Goal: Task Accomplishment & Management: Manage account settings

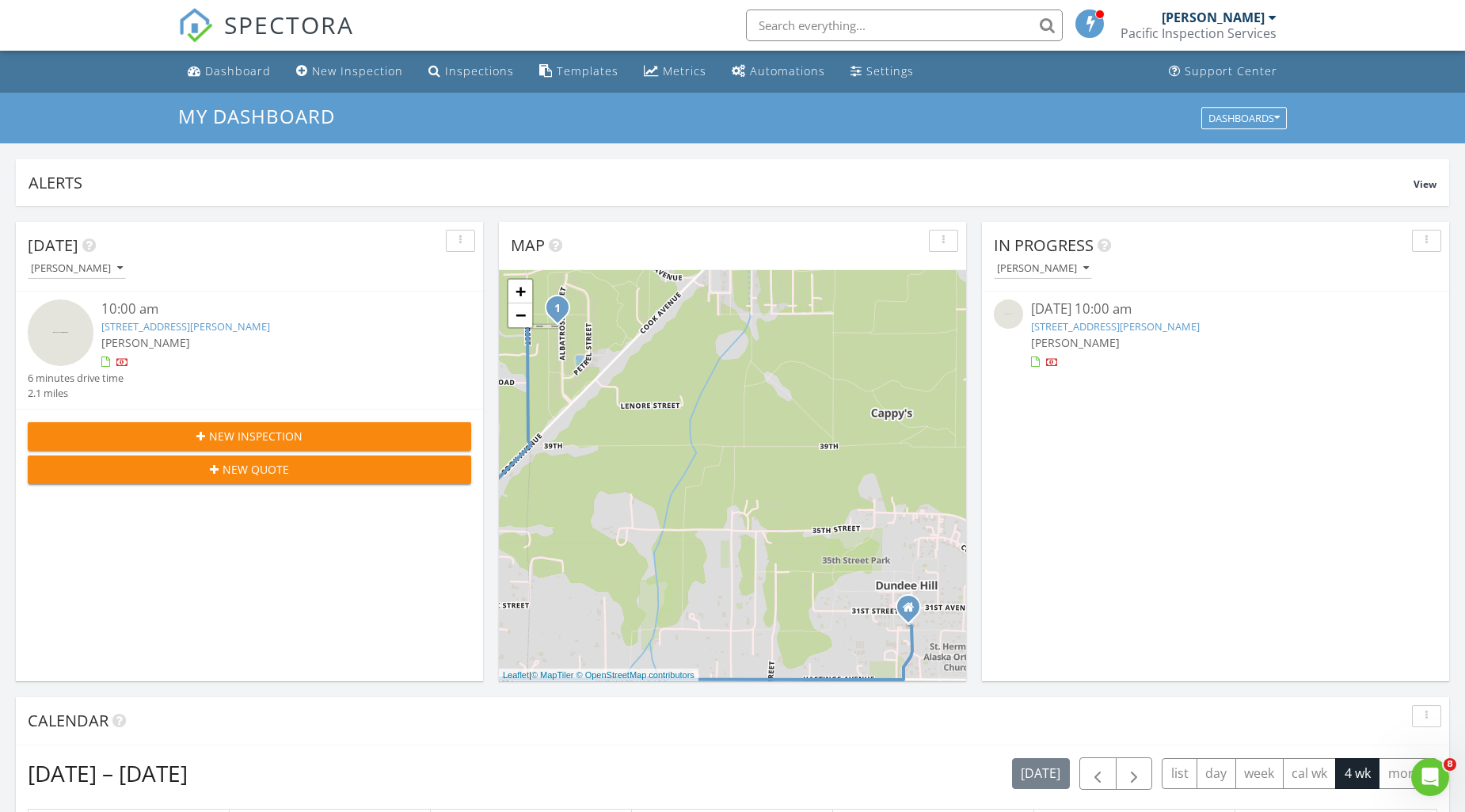
click at [220, 321] on link "4561 Albatross St, Port Townsend, WA 98368" at bounding box center [185, 326] width 169 height 15
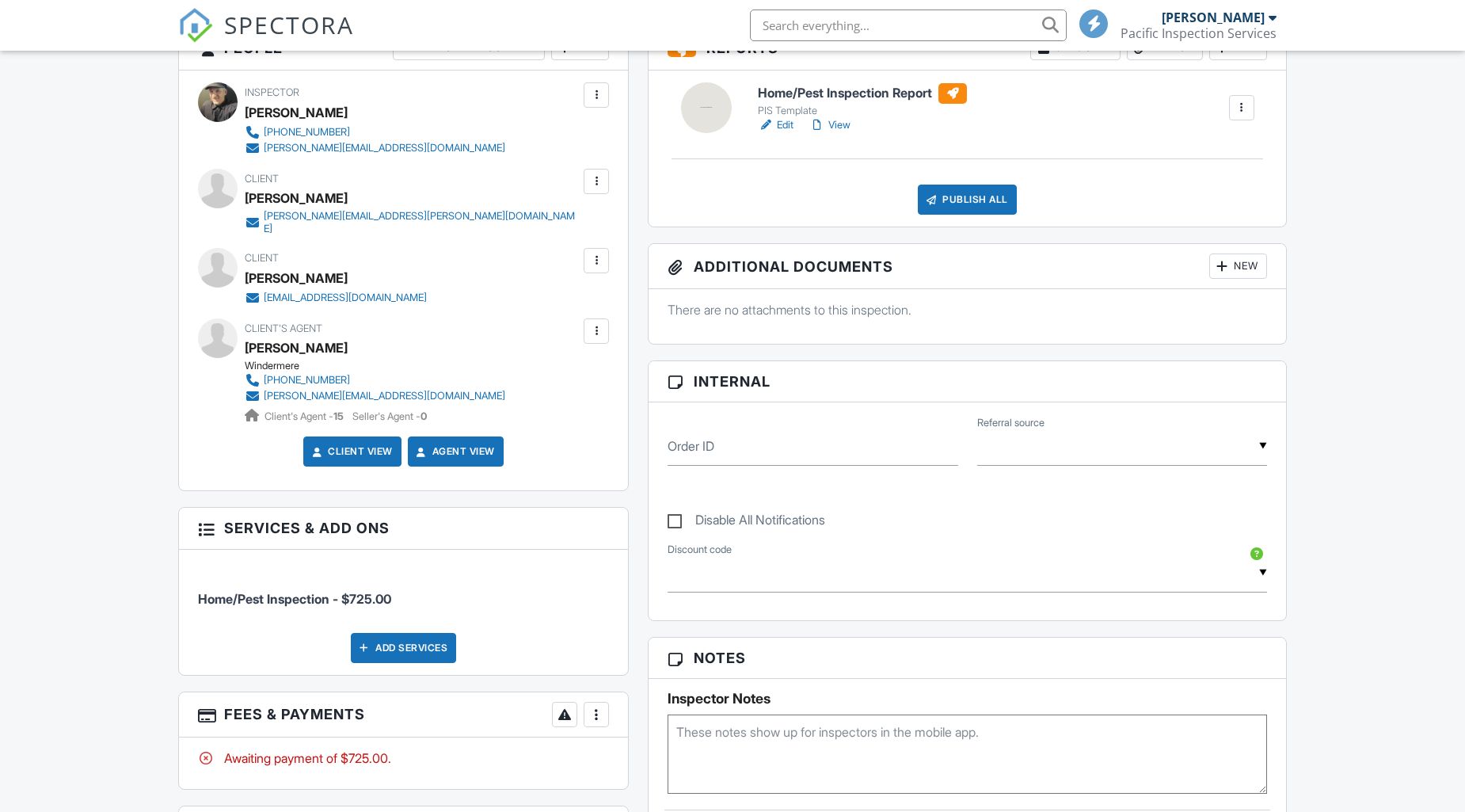
click at [590, 706] on div at bounding box center [596, 714] width 16 height 16
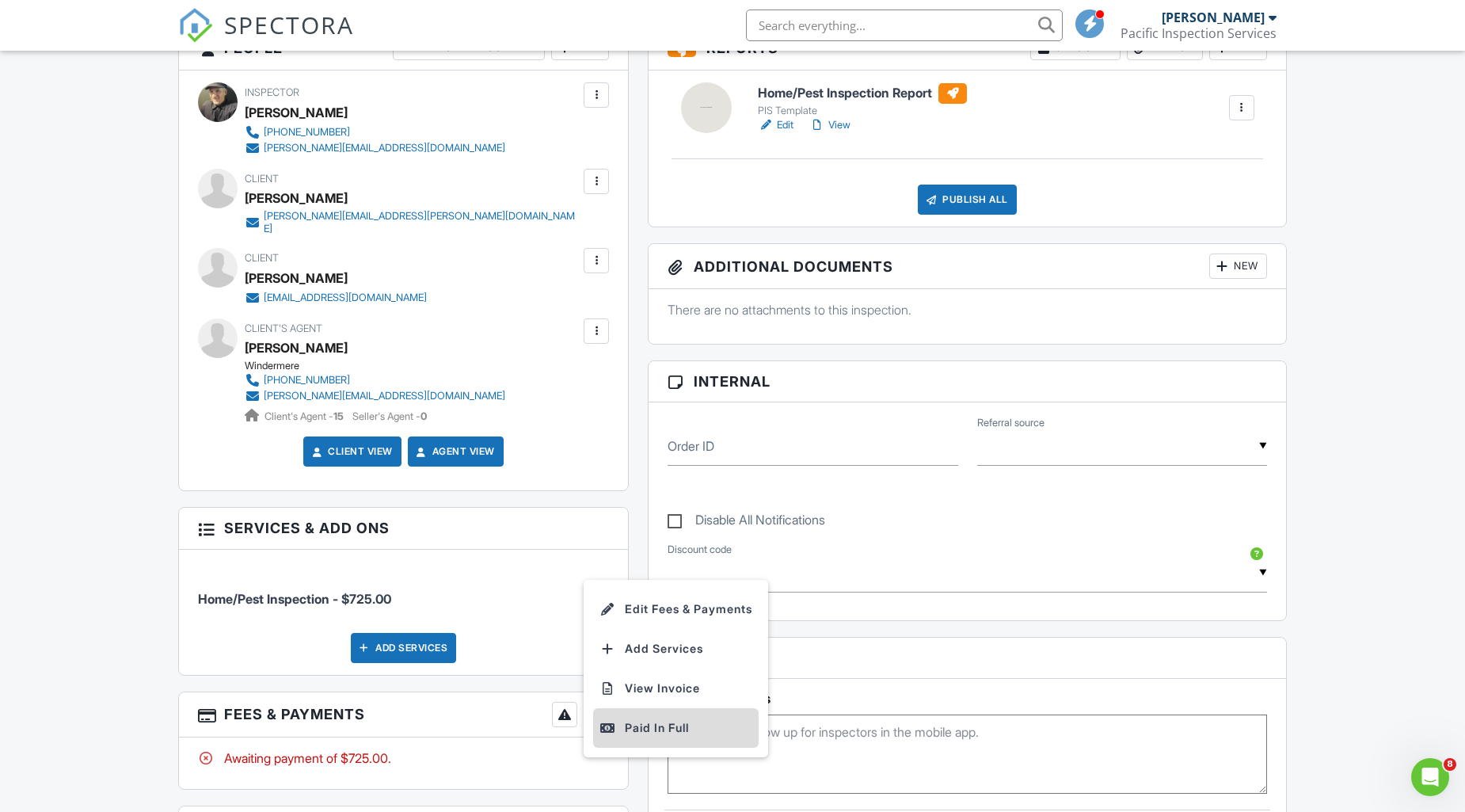
click at [655, 718] on div "Paid In Full" at bounding box center [676, 728] width 153 height 19
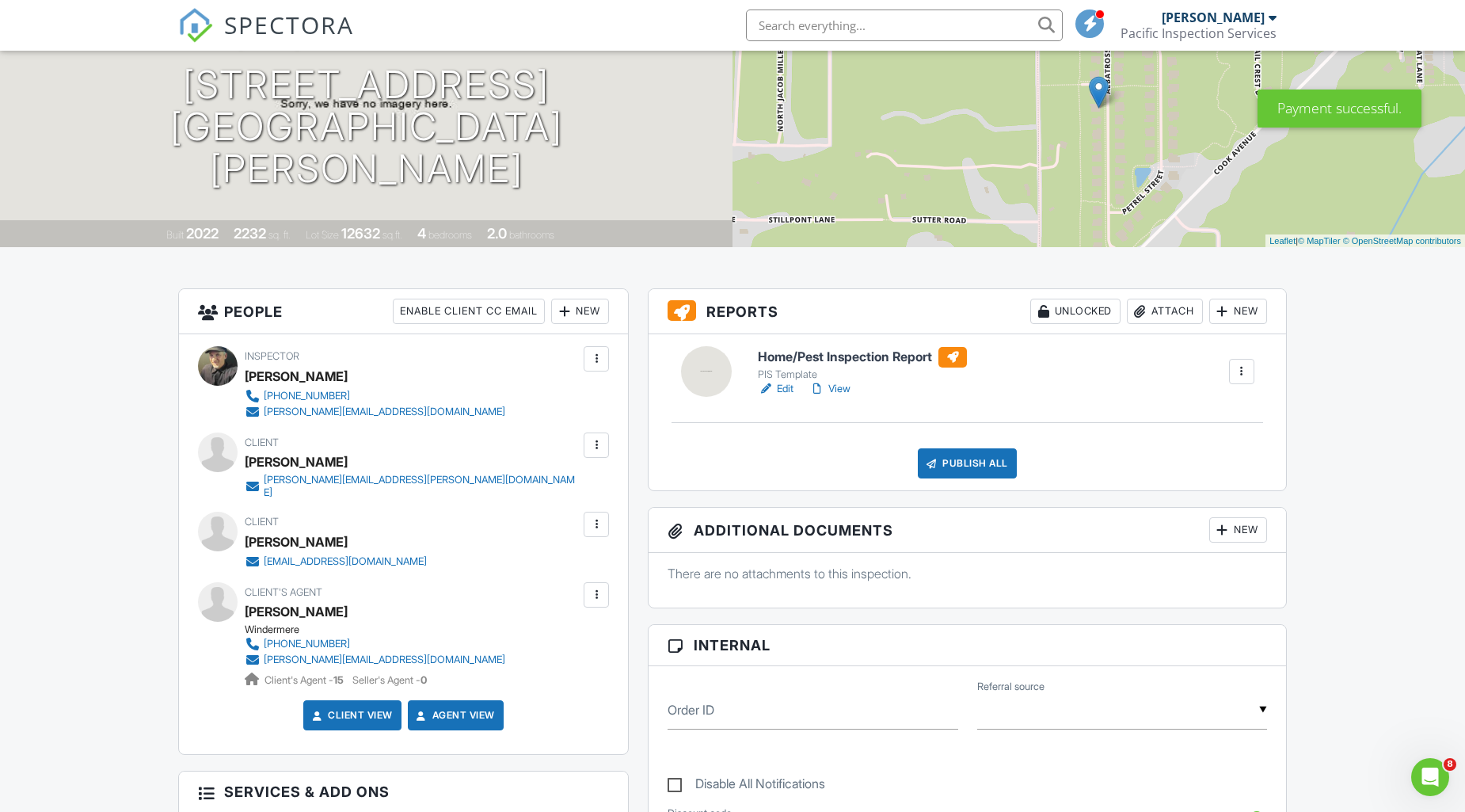
click at [780, 378] on div "PIS Template" at bounding box center [862, 375] width 209 height 13
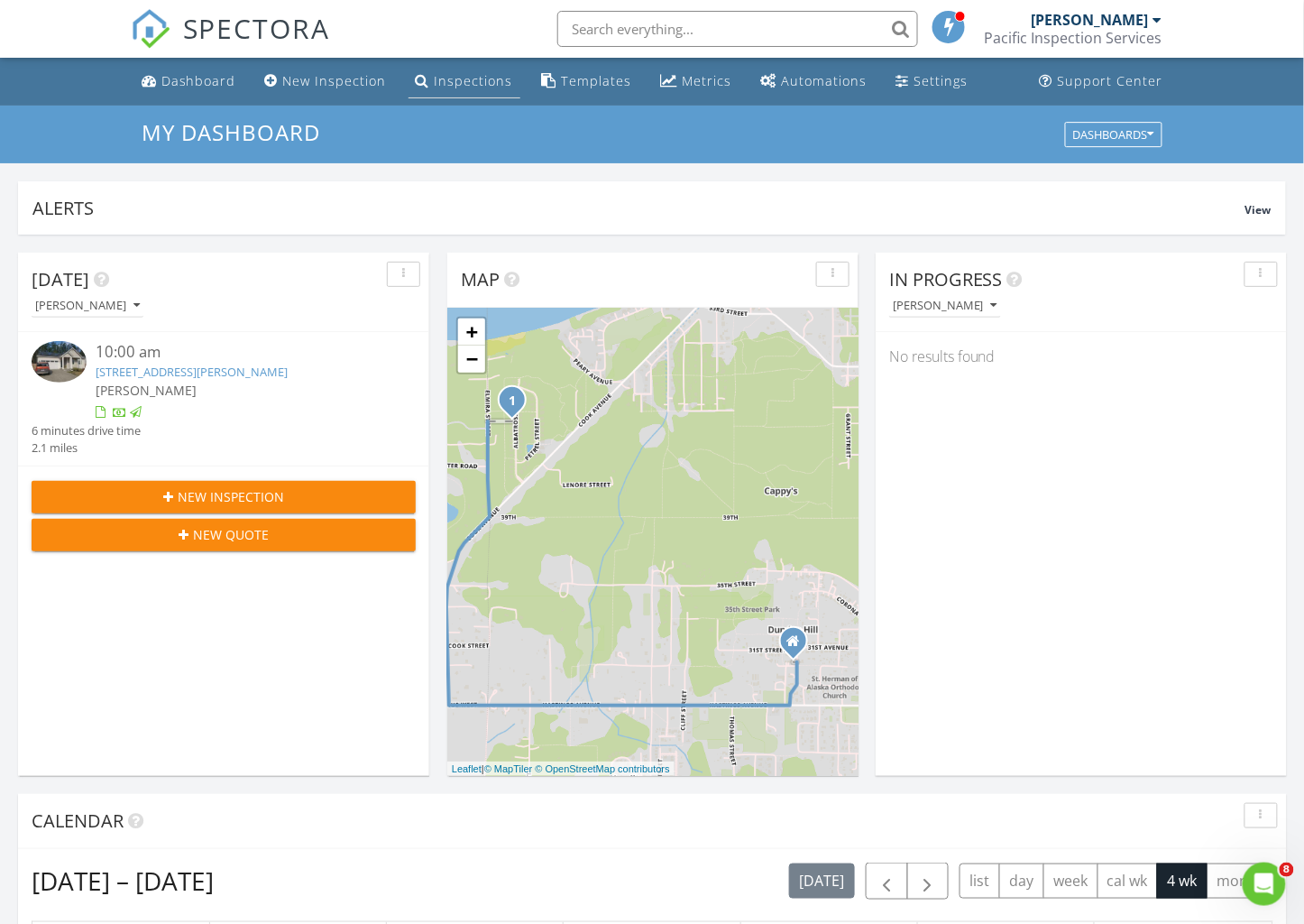
click at [456, 75] on div "Inspections" at bounding box center [473, 80] width 78 height 17
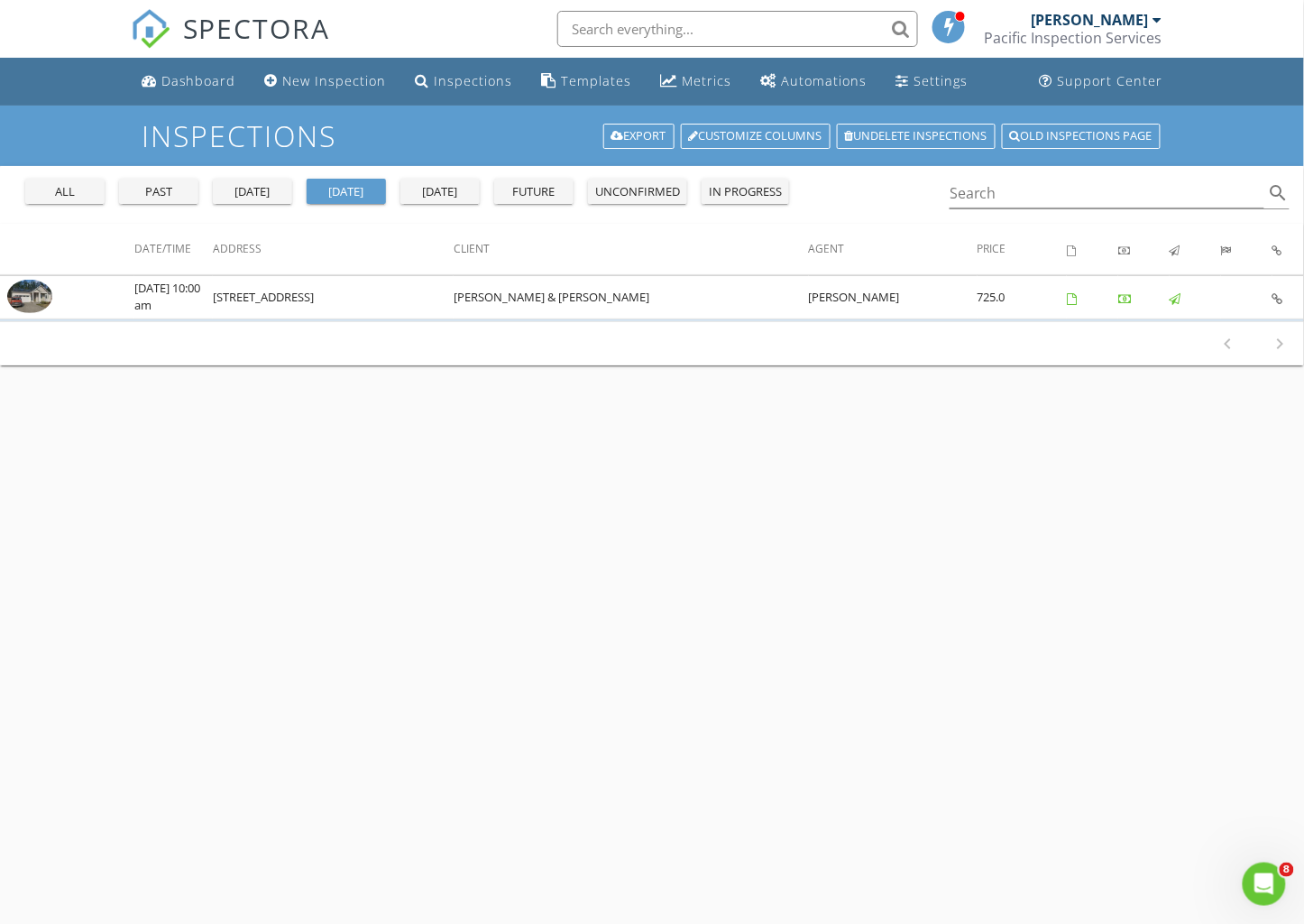
click at [522, 185] on div "future" at bounding box center [534, 192] width 65 height 18
